Goal: Task Accomplishment & Management: Use online tool/utility

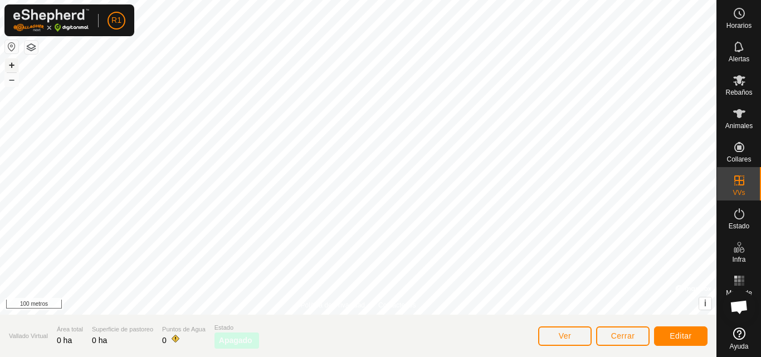
click at [12, 59] on font "+" at bounding box center [12, 65] width 6 height 12
click at [11, 61] on font "+" at bounding box center [12, 65] width 6 height 12
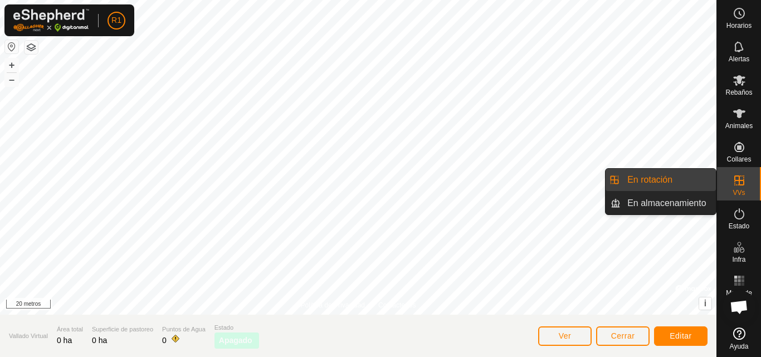
click at [676, 183] on link "En rotación" at bounding box center [668, 180] width 95 height 22
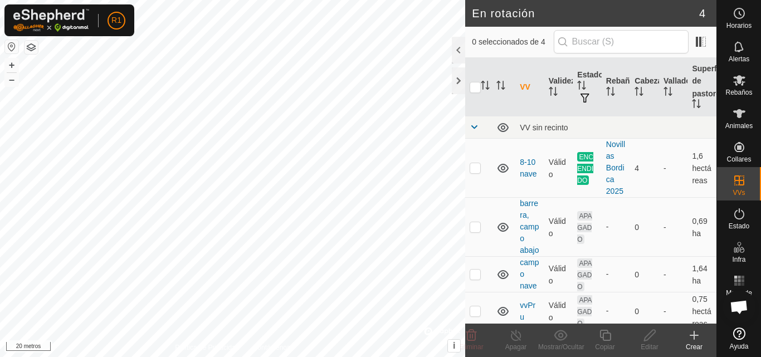
click at [696, 339] on icon at bounding box center [693, 335] width 13 height 13
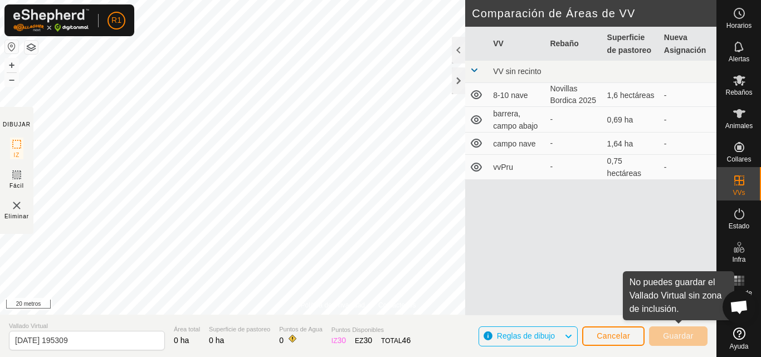
click at [564, 315] on div "DIBUJAR IZ Fácil Eliminar Comparación de Áreas de VV VV Rebaño Superficie de pa…" at bounding box center [358, 336] width 716 height 42
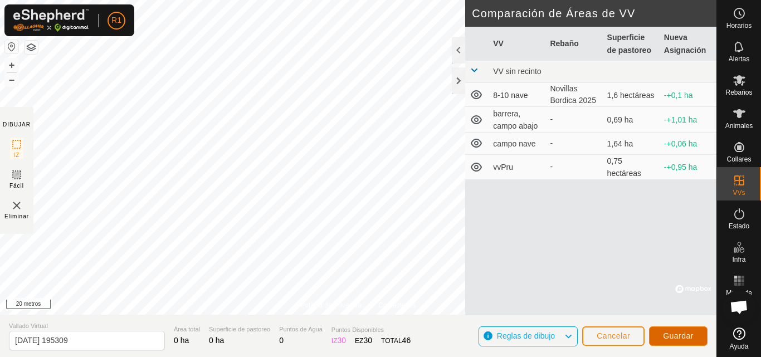
click at [676, 329] on button "Guardar" at bounding box center [678, 335] width 58 height 19
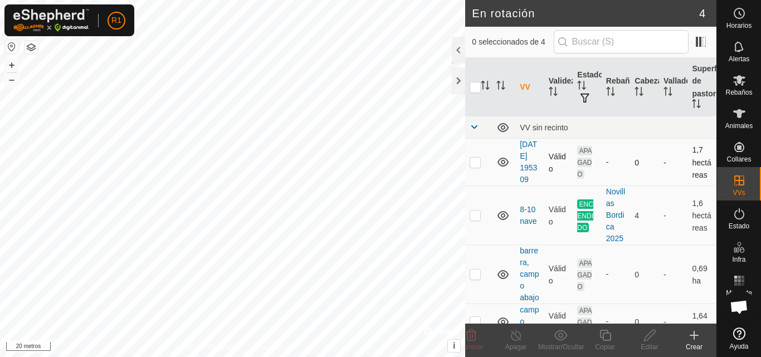
click at [530, 168] on td "[DATE] 195309" at bounding box center [529, 162] width 29 height 47
click at [526, 169] on font "[DATE] 195309" at bounding box center [528, 162] width 17 height 44
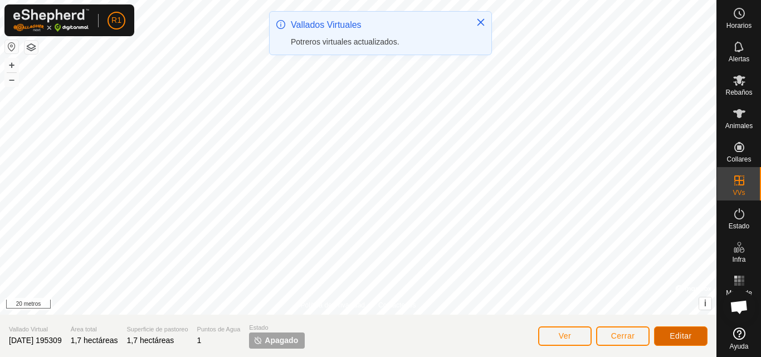
click at [688, 335] on font "Editar" at bounding box center [681, 335] width 22 height 9
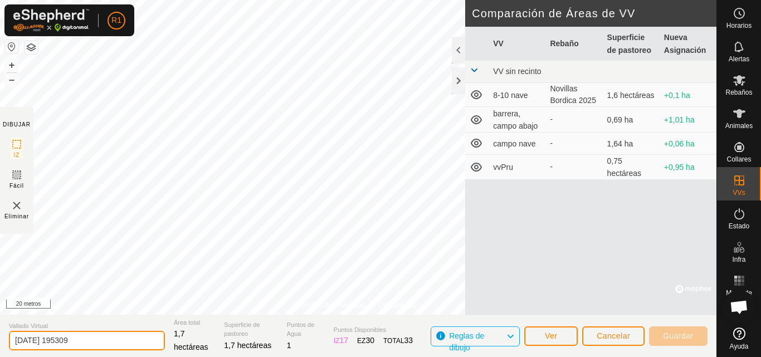
click at [127, 343] on input "[DATE] 195309" at bounding box center [87, 340] width 156 height 19
type input "2"
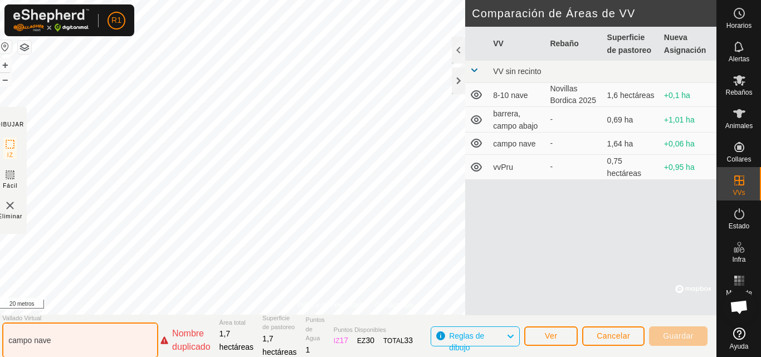
click at [99, 355] on input "campo nave" at bounding box center [80, 341] width 156 height 36
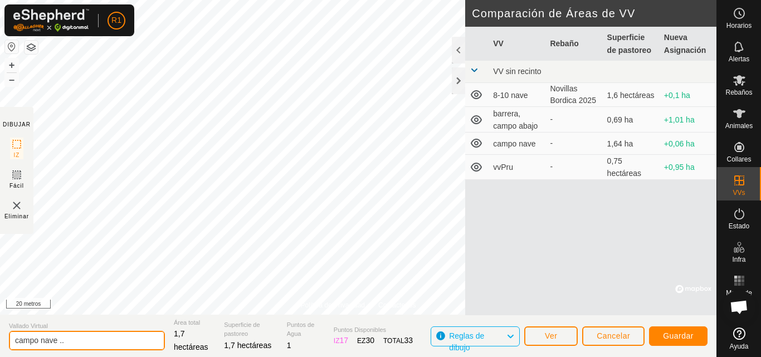
type input "campo nave .."
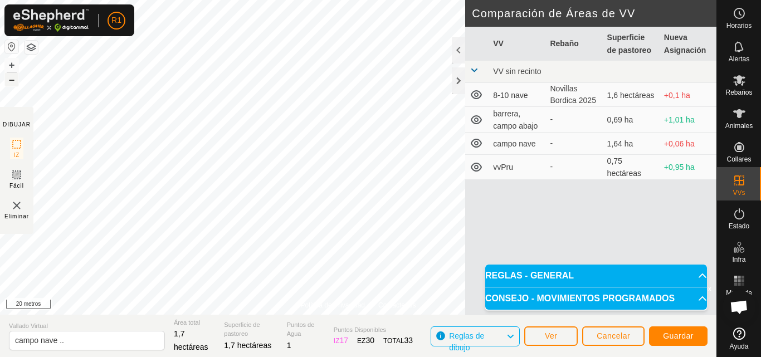
click at [12, 76] on font "–" at bounding box center [12, 80] width 6 height 12
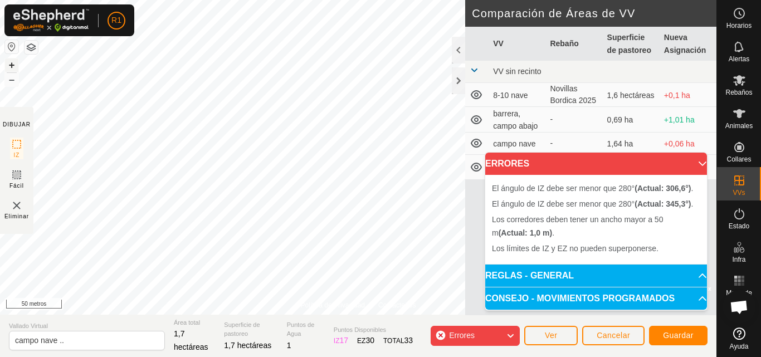
click at [12, 61] on font "+" at bounding box center [12, 65] width 6 height 12
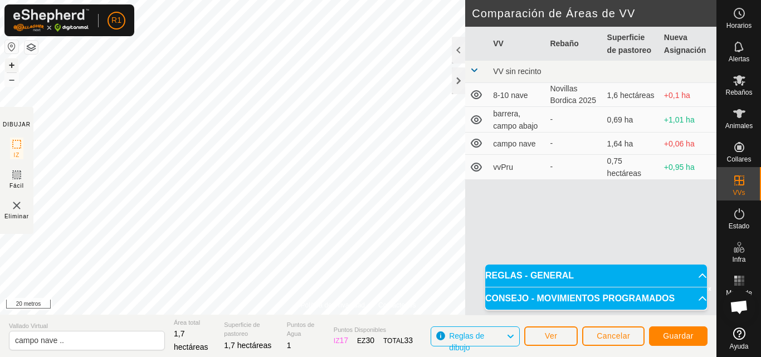
click at [13, 68] on font "+" at bounding box center [12, 65] width 6 height 12
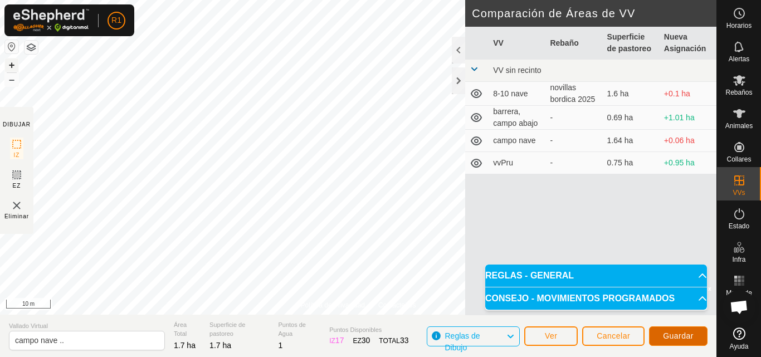
click at [671, 334] on span "Guardar" at bounding box center [678, 335] width 31 height 9
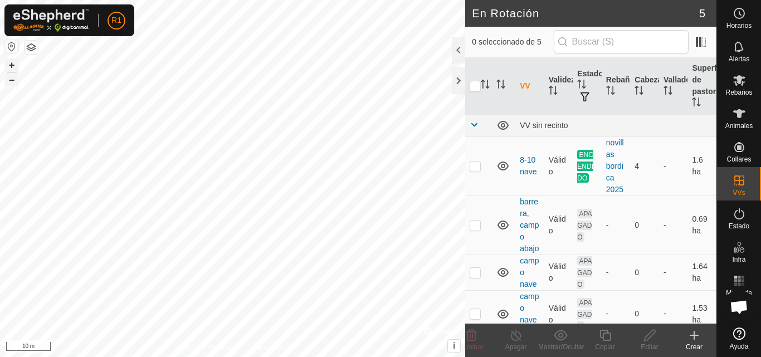
click at [8, 81] on button "–" at bounding box center [11, 79] width 13 height 13
click at [750, 92] on span "Rebaños" at bounding box center [738, 92] width 27 height 7
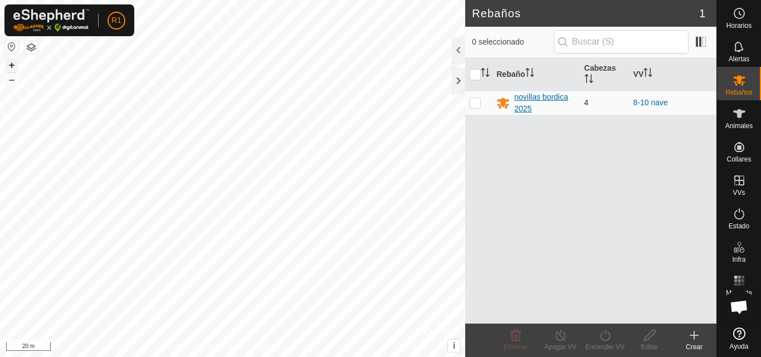
click at [536, 97] on div "novillas bordica 2025" at bounding box center [544, 102] width 61 height 23
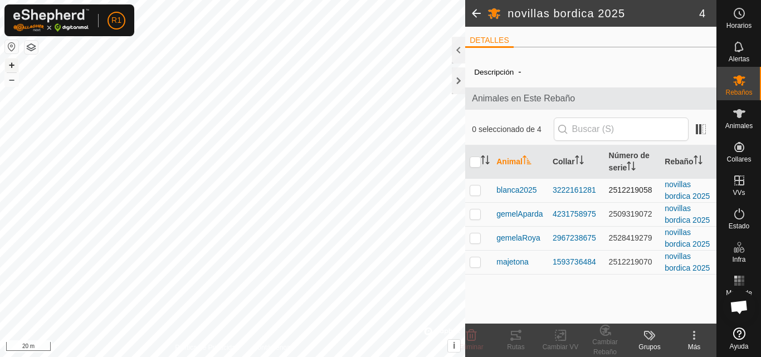
click at [475, 194] on p-tablecheckbox at bounding box center [475, 189] width 11 height 9
checkbox input "true"
click at [473, 209] on td at bounding box center [478, 214] width 27 height 24
checkbox input "true"
click at [472, 231] on td at bounding box center [478, 238] width 27 height 24
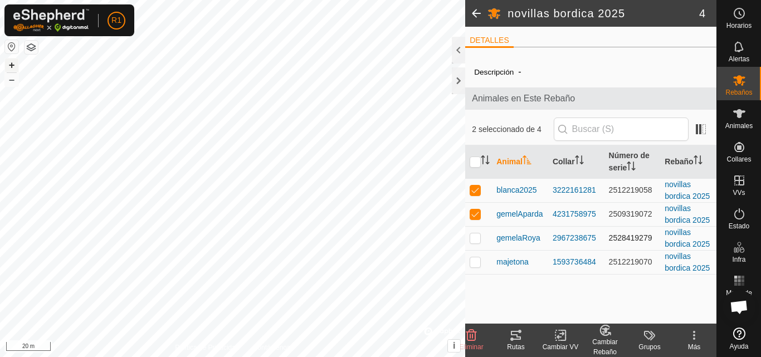
checkbox input "true"
click at [472, 252] on td at bounding box center [478, 262] width 27 height 24
checkbox input "true"
click at [554, 333] on icon at bounding box center [561, 335] width 14 height 13
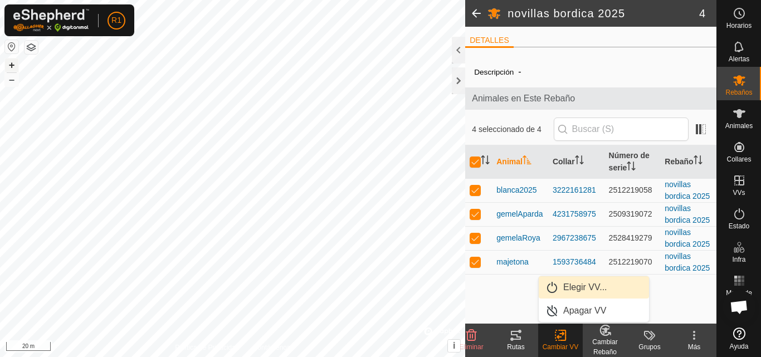
click at [572, 288] on link "Elegir VV..." at bounding box center [594, 287] width 110 height 22
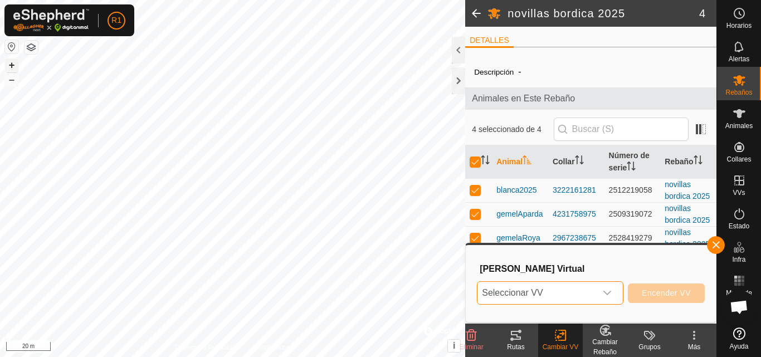
click at [591, 292] on span "Seleccionar VV" at bounding box center [536, 293] width 119 height 22
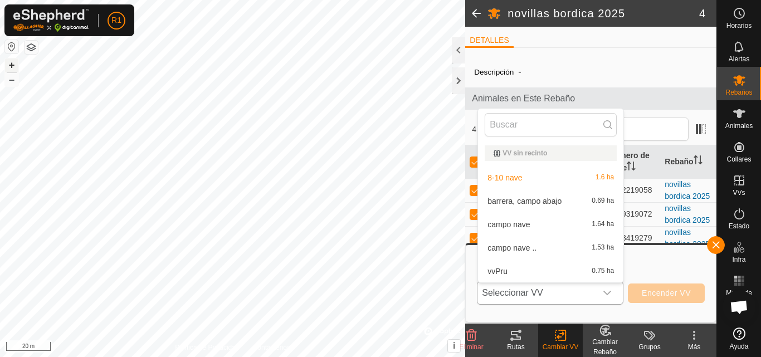
click at [572, 246] on li "campo nave .. 1.53 ha" at bounding box center [550, 248] width 145 height 22
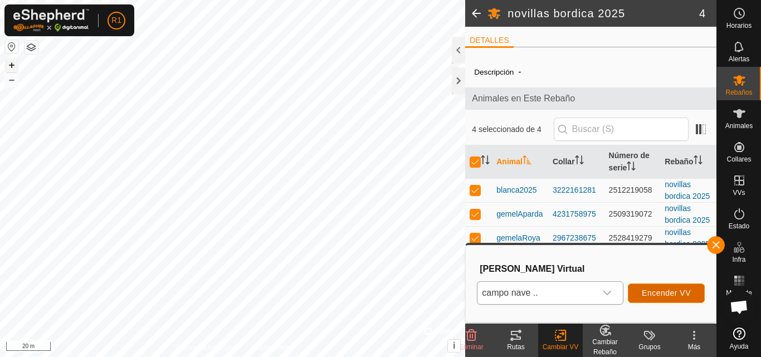
click at [655, 296] on span "Encender VV" at bounding box center [666, 293] width 49 height 9
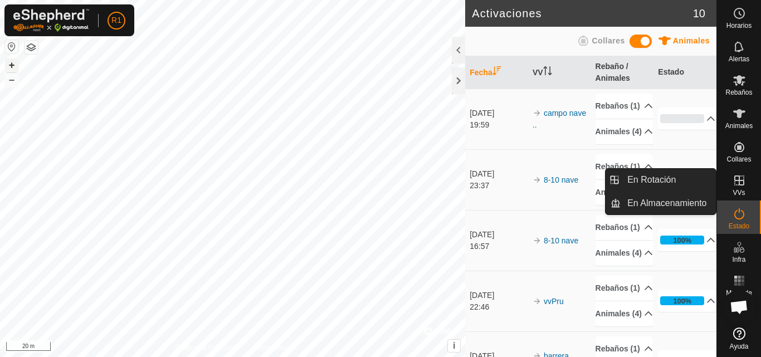
click at [735, 189] on span "VVs" at bounding box center [738, 192] width 12 height 7
click at [695, 187] on link "En Rotación" at bounding box center [668, 180] width 95 height 22
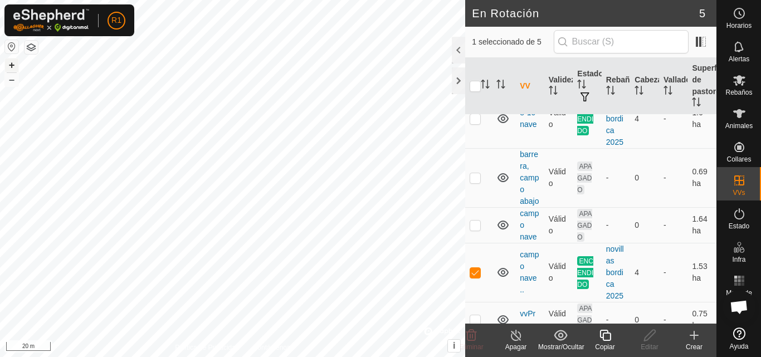
scroll to position [52, 0]
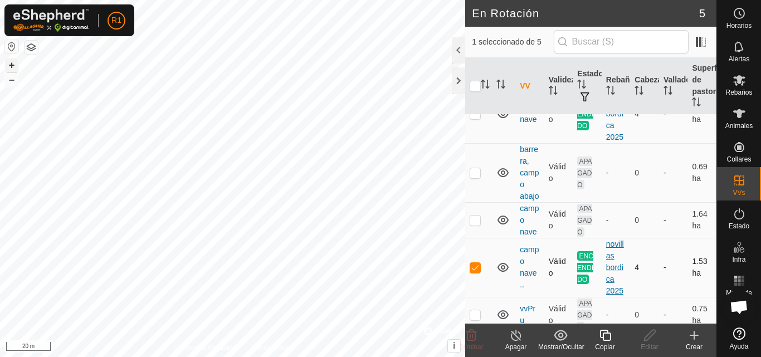
click at [606, 266] on div "novillas bordica 2025" at bounding box center [616, 267] width 20 height 58
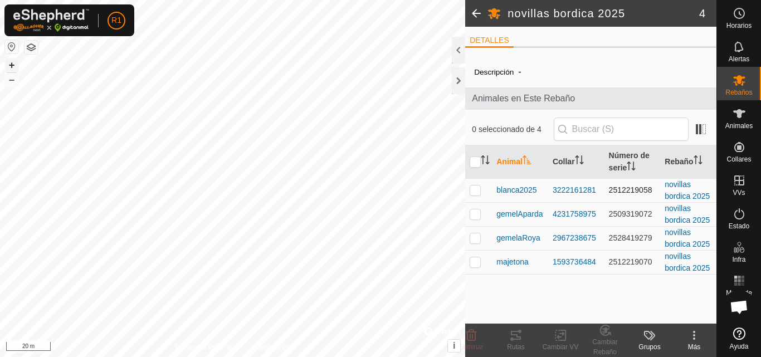
click at [480, 191] on p-checkbox at bounding box center [475, 189] width 11 height 9
checkbox input "true"
click at [475, 213] on p-checkbox at bounding box center [475, 213] width 11 height 9
checkbox input "true"
click at [474, 235] on p-checkbox at bounding box center [475, 237] width 11 height 9
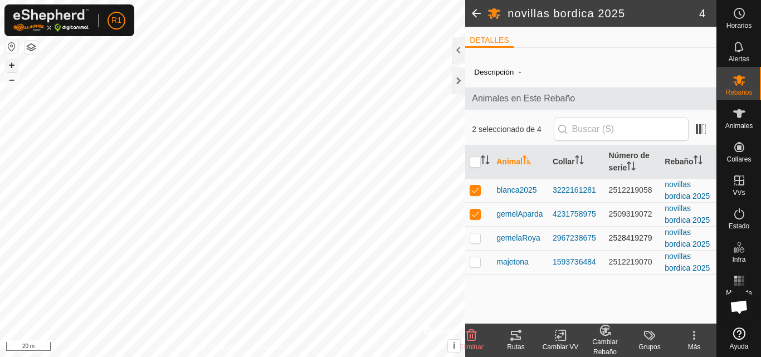
checkbox input "true"
click at [479, 265] on p-checkbox at bounding box center [475, 261] width 11 height 9
checkbox input "true"
click at [562, 336] on icon at bounding box center [561, 335] width 14 height 13
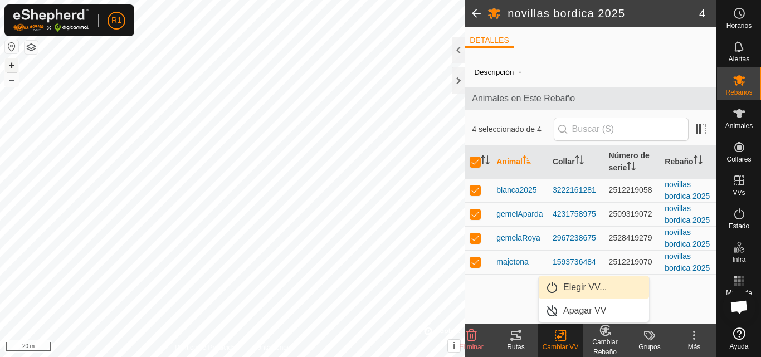
click at [577, 286] on link "Elegir VV..." at bounding box center [594, 287] width 110 height 22
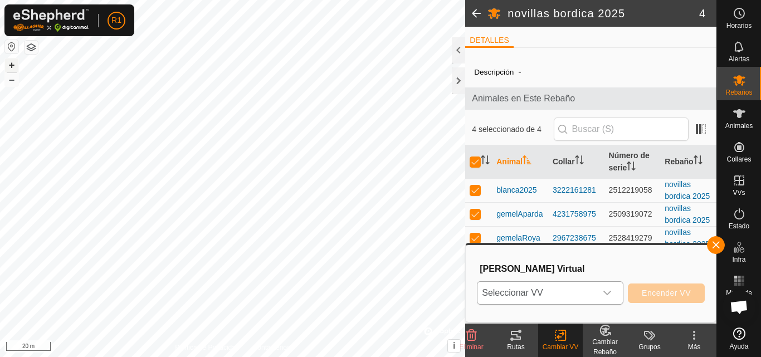
click at [579, 289] on span "Seleccionar VV" at bounding box center [536, 293] width 119 height 22
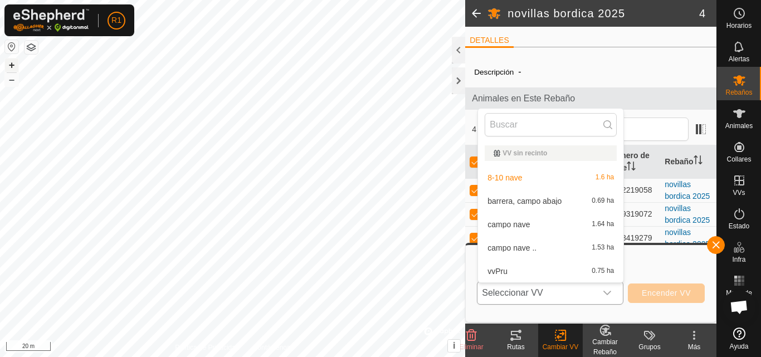
click at [576, 247] on li "campo nave .. 1.53 ha" at bounding box center [550, 248] width 145 height 22
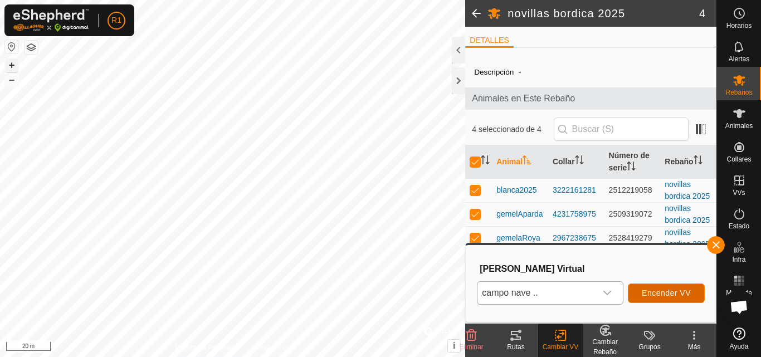
click at [646, 295] on span "Encender VV" at bounding box center [666, 293] width 49 height 9
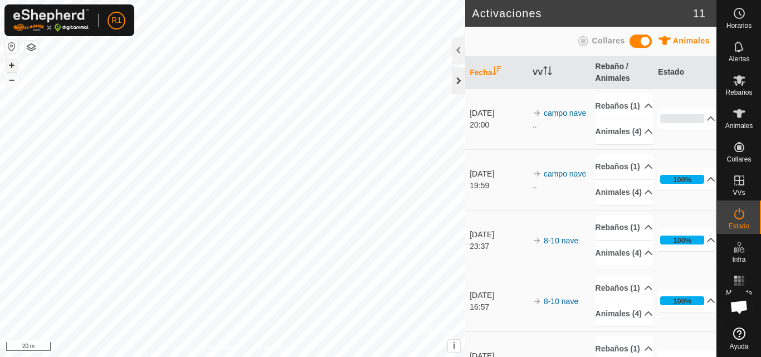
click at [461, 87] on div at bounding box center [458, 80] width 13 height 27
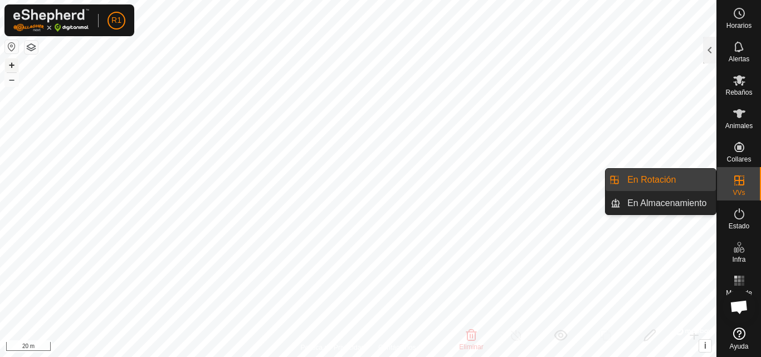
click at [742, 191] on span "VVs" at bounding box center [738, 192] width 12 height 7
click at [707, 177] on link "En Rotación" at bounding box center [668, 180] width 95 height 22
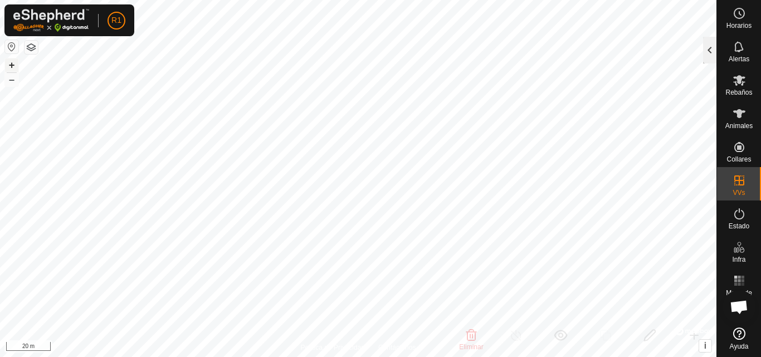
click at [710, 57] on div at bounding box center [709, 50] width 13 height 27
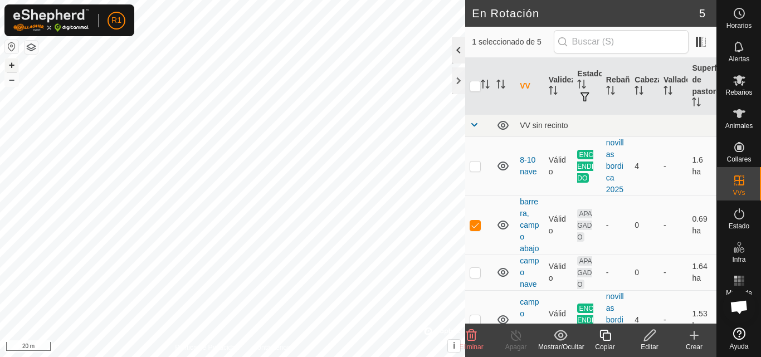
click at [460, 51] on div at bounding box center [458, 50] width 13 height 27
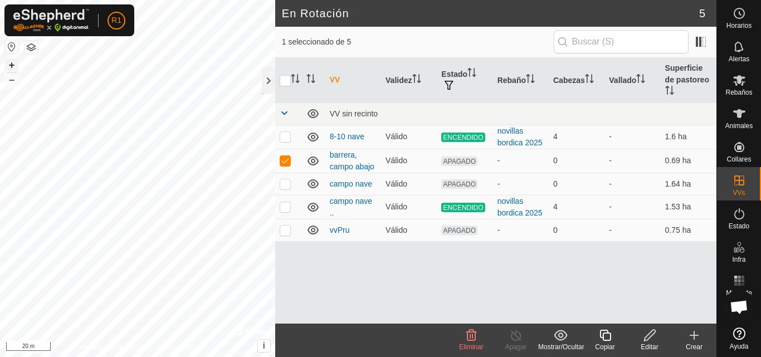
click at [468, 333] on icon at bounding box center [471, 335] width 13 height 13
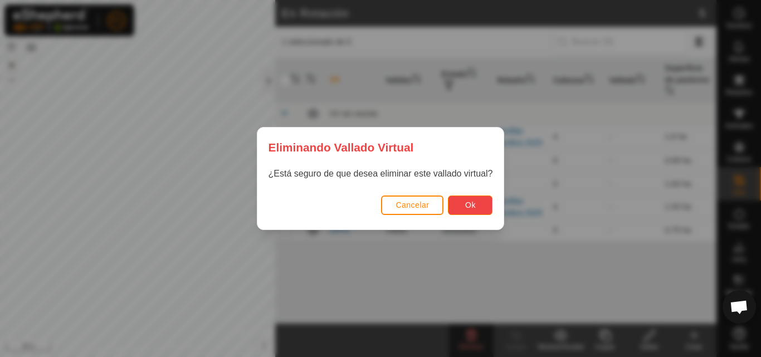
click at [476, 209] on button "Ok" at bounding box center [470, 205] width 45 height 19
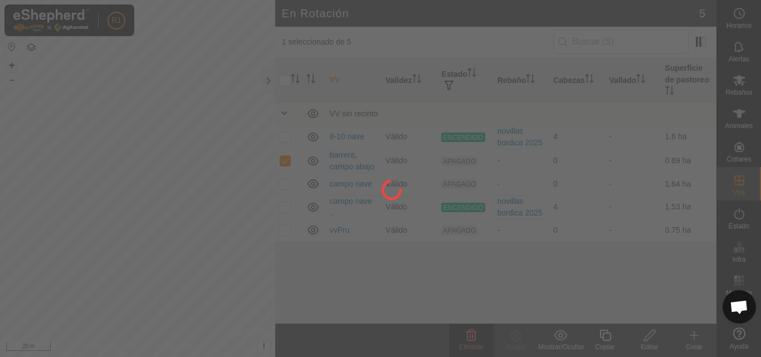
checkbox input "false"
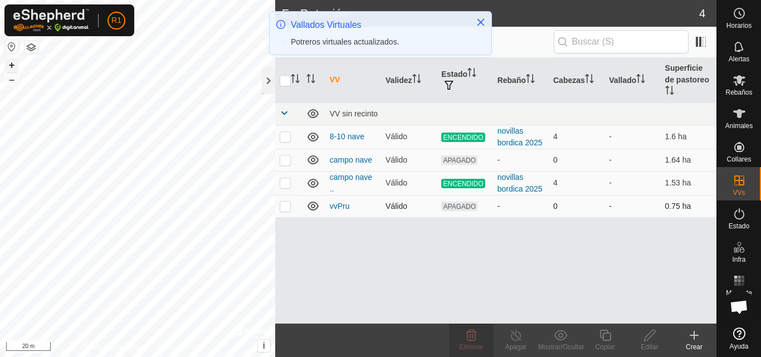
checkbox input "true"
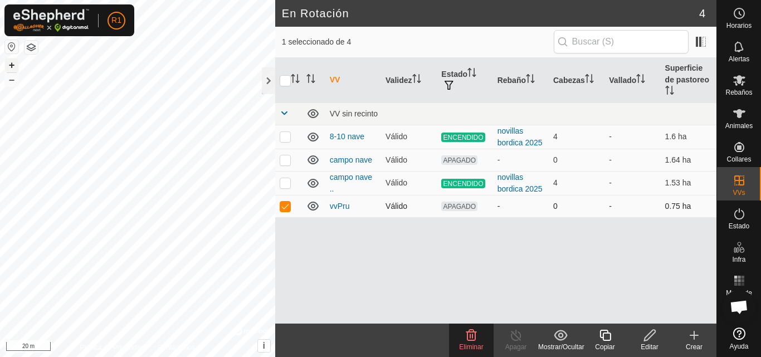
checkbox input "true"
checkbox input "false"
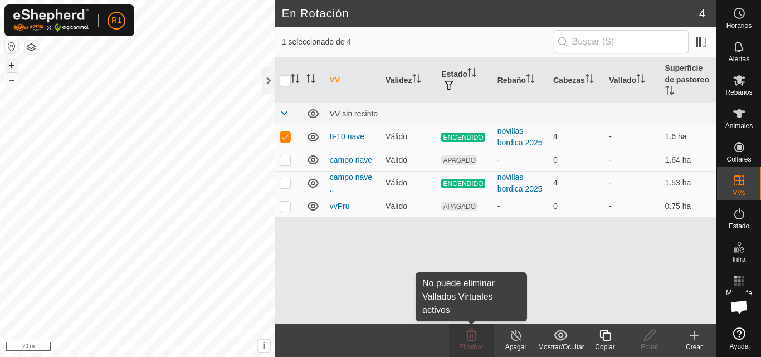
click at [471, 336] on icon at bounding box center [471, 335] width 13 height 13
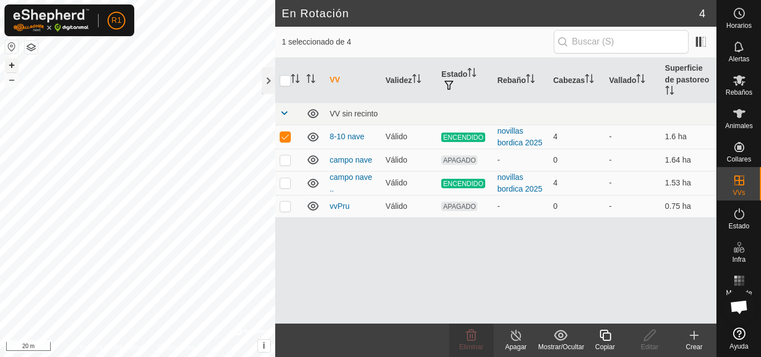
click at [474, 348] on span "Eliminar" at bounding box center [471, 347] width 24 height 8
checkbox input "false"
checkbox input "true"
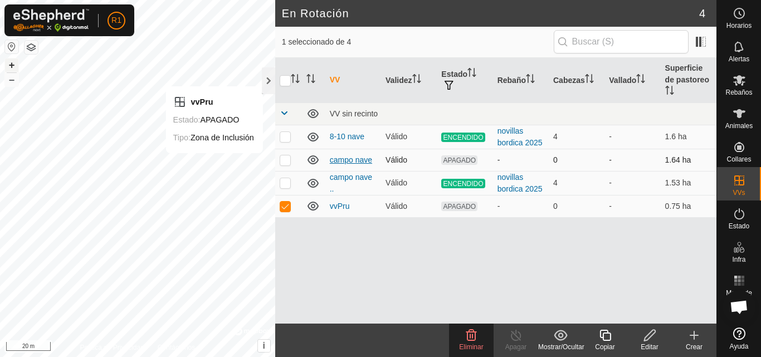
click at [360, 162] on link "campo nave" at bounding box center [351, 159] width 42 height 9
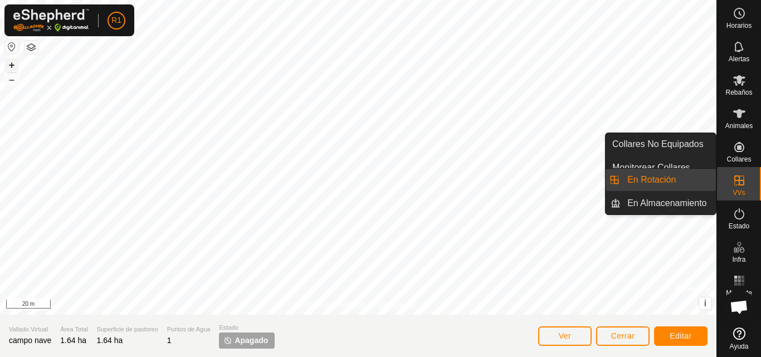
click at [732, 188] on es-virtualpaddocks-svg-icon at bounding box center [739, 181] width 20 height 18
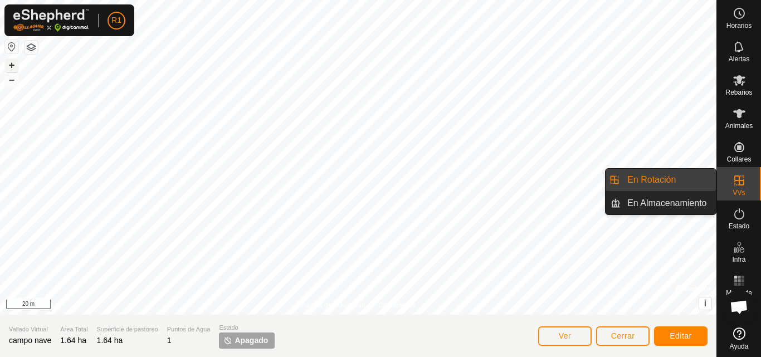
click at [699, 182] on link "En Rotación" at bounding box center [668, 180] width 95 height 22
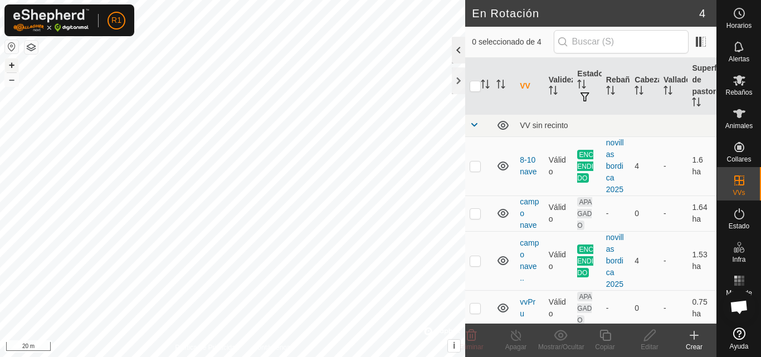
click at [455, 53] on div at bounding box center [458, 50] width 13 height 27
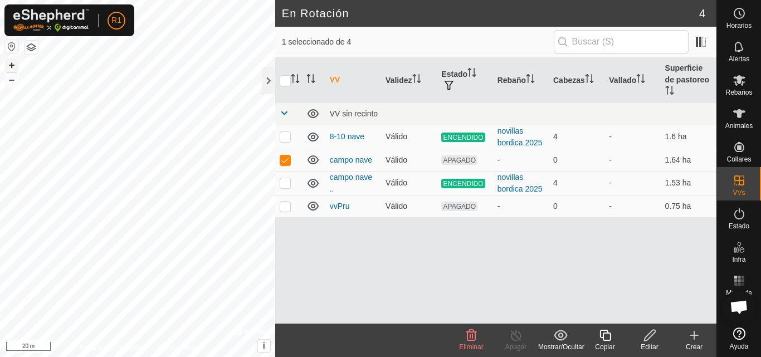
click at [471, 335] on icon at bounding box center [471, 335] width 11 height 11
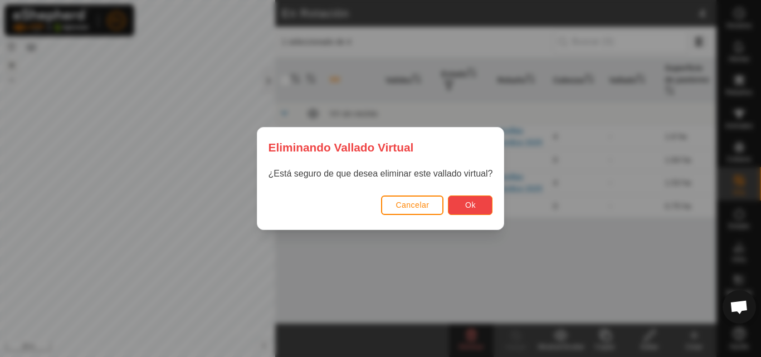
click at [478, 211] on button "Ok" at bounding box center [470, 205] width 45 height 19
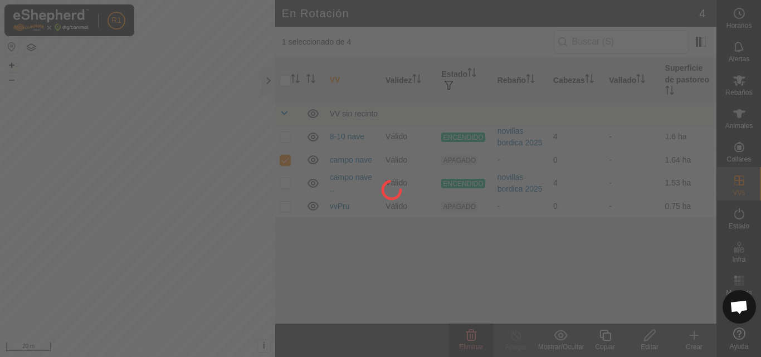
checkbox input "false"
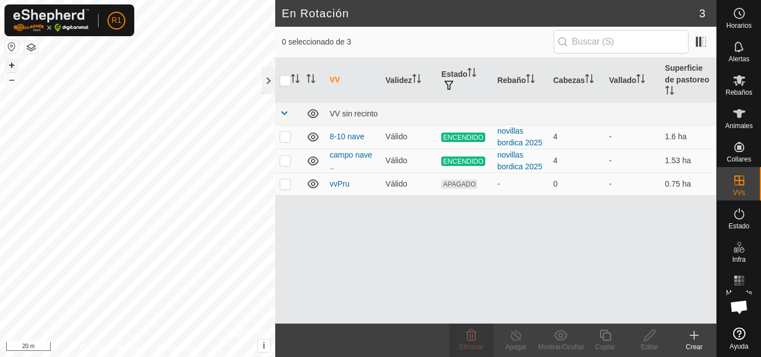
checkbox input "true"
checkbox input "false"
checkbox input "true"
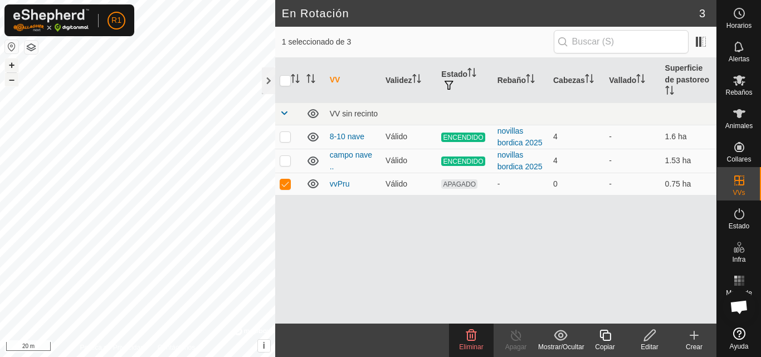
click at [13, 82] on button "–" at bounding box center [11, 79] width 13 height 13
click at [14, 66] on button "+" at bounding box center [11, 64] width 13 height 13
click at [6, 79] on button "–" at bounding box center [11, 79] width 13 height 13
click at [9, 77] on button "–" at bounding box center [11, 79] width 13 height 13
click at [270, 82] on div at bounding box center [268, 80] width 13 height 27
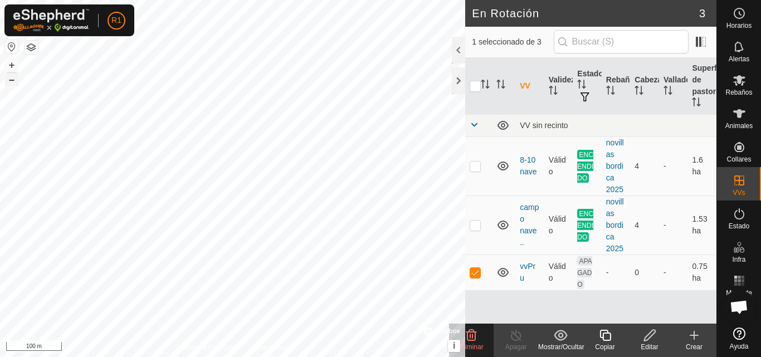
click at [9, 81] on button "–" at bounding box center [11, 79] width 13 height 13
click at [10, 69] on button "+" at bounding box center [11, 64] width 13 height 13
click at [11, 69] on button "+" at bounding box center [11, 64] width 13 height 13
checkbox input "true"
checkbox input "false"
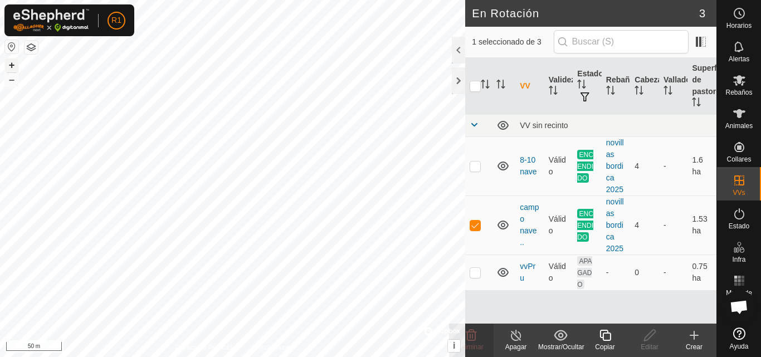
click at [8, 68] on button "+" at bounding box center [11, 64] width 13 height 13
